Goal: Check status: Check status

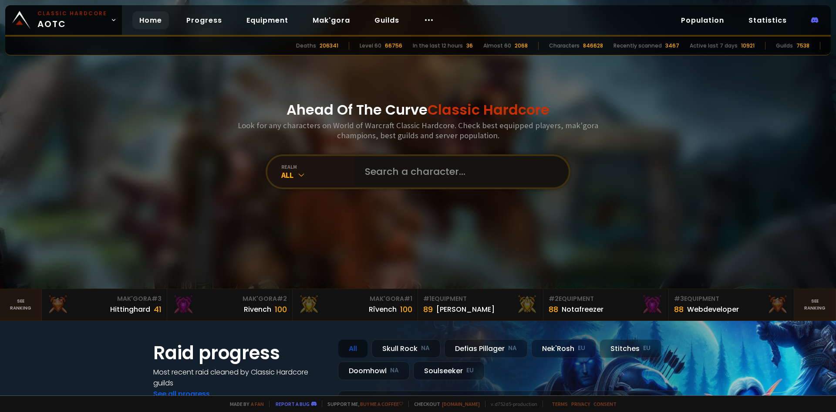
click at [426, 164] on input "text" at bounding box center [459, 171] width 199 height 31
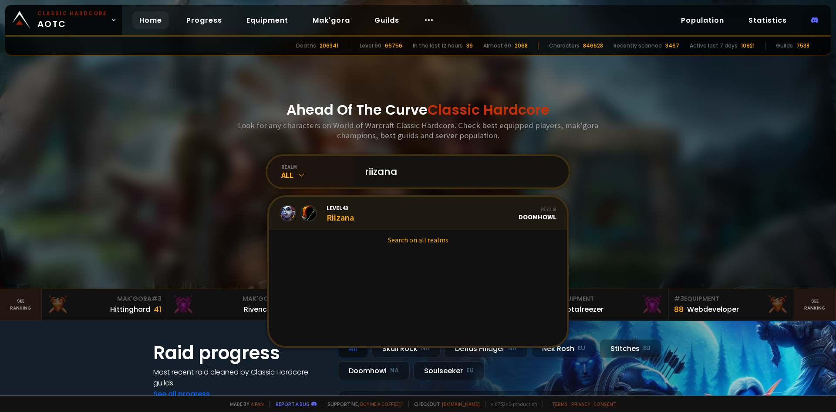
type input "riizana"
click at [381, 223] on link "Level 43 Riizana Realm Doomhowl" at bounding box center [418, 213] width 298 height 33
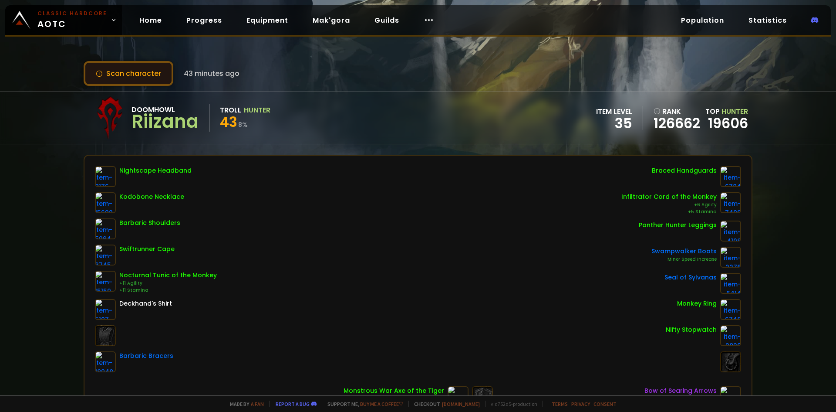
click at [111, 68] on button "Scan character" at bounding box center [129, 73] width 90 height 25
click at [114, 67] on button "Scan character" at bounding box center [129, 73] width 90 height 25
